Goal: Check status: Check status

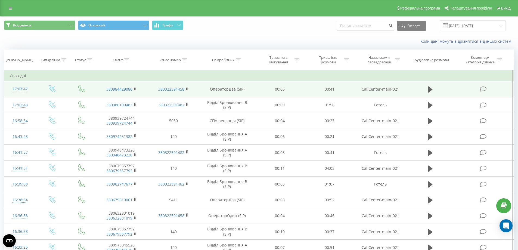
click at [23, 89] on div "17:07:47" at bounding box center [20, 89] width 21 height 11
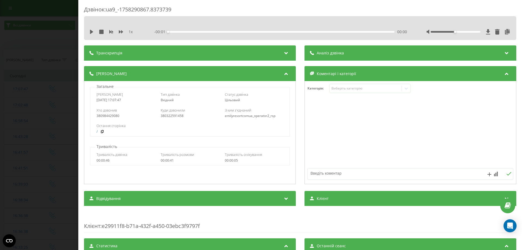
scroll to position [81, 0]
